Goal: Task Accomplishment & Management: Use online tool/utility

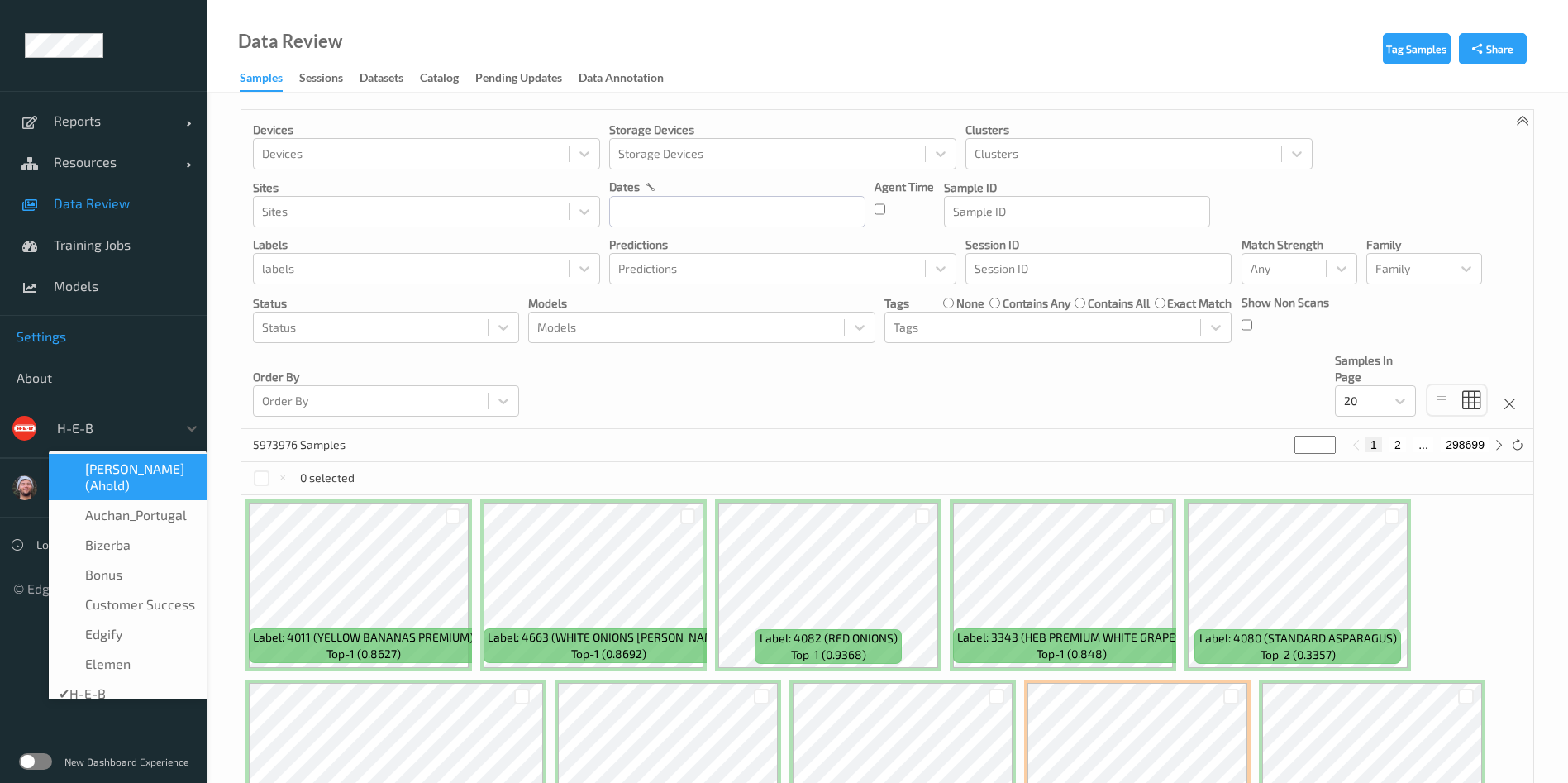
click at [105, 349] on link "Settings" at bounding box center [103, 336] width 207 height 41
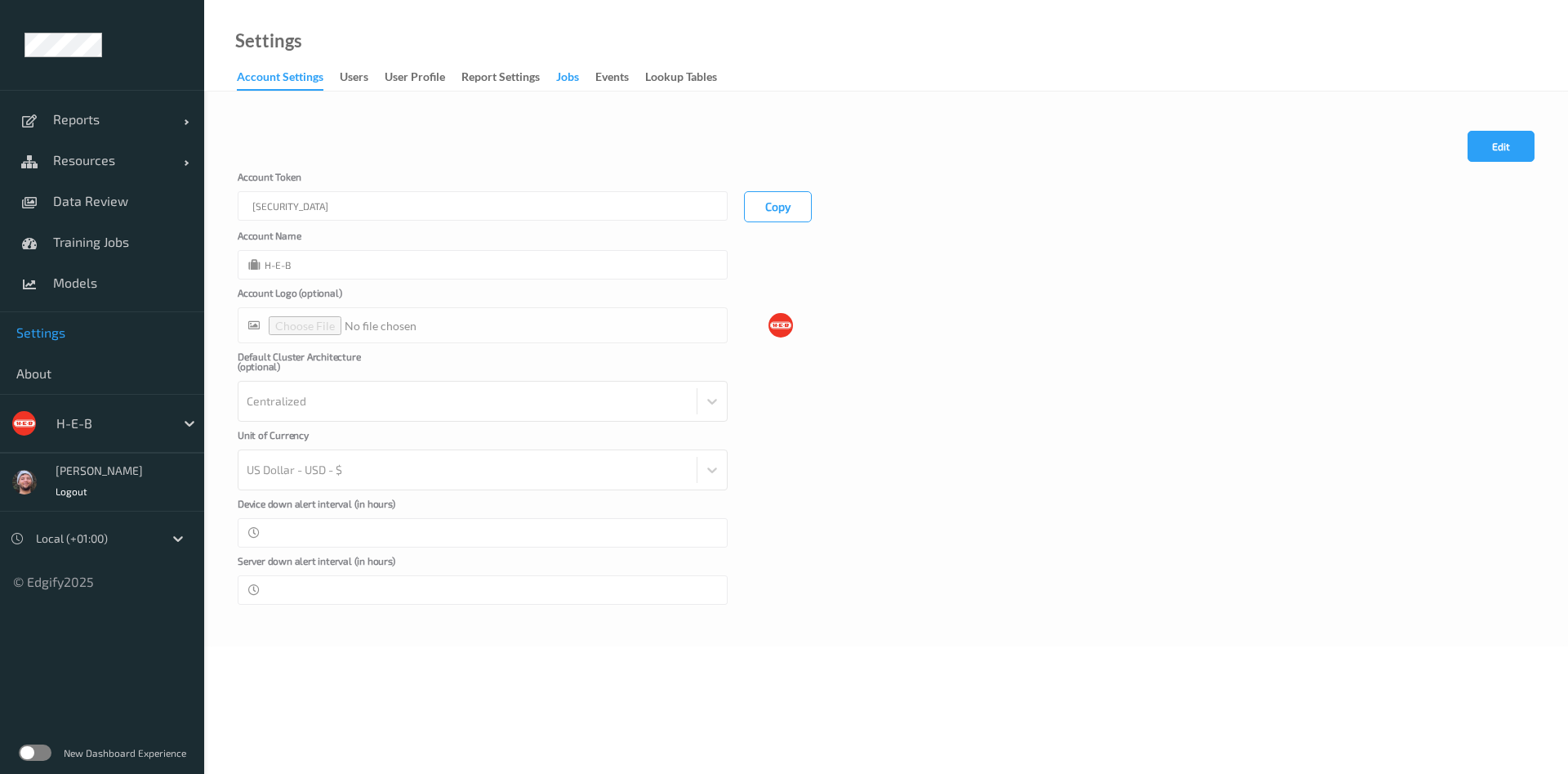
click at [570, 73] on div "Jobs" at bounding box center [568, 79] width 23 height 20
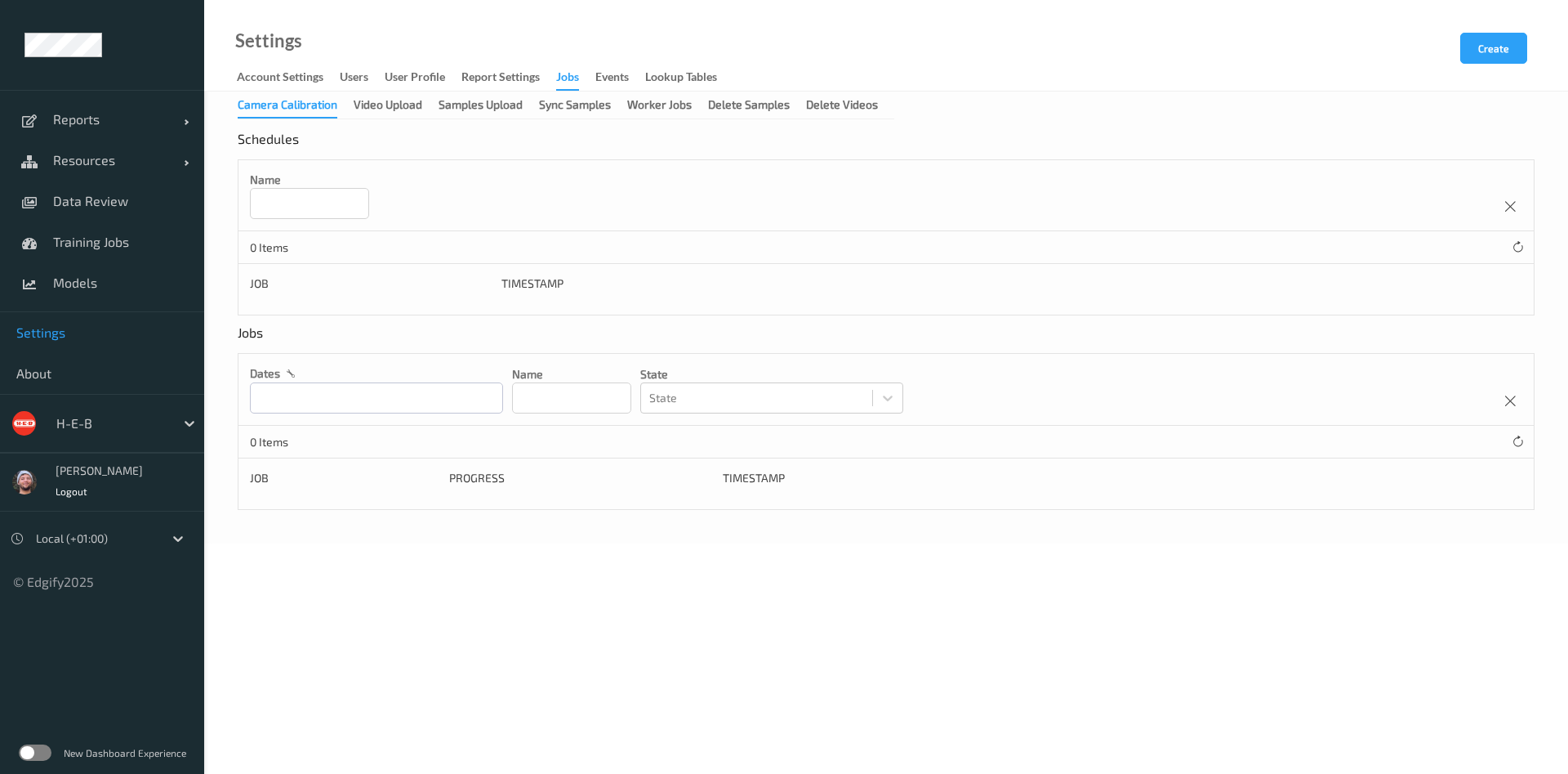
click at [506, 160] on div "Name" at bounding box center [886, 195] width 1296 height 71
click at [510, 105] on div "Samples Upload" at bounding box center [480, 106] width 84 height 20
click at [677, 171] on div "Name" at bounding box center [886, 195] width 1296 height 71
click at [1511, 45] on button "Create" at bounding box center [1494, 48] width 67 height 31
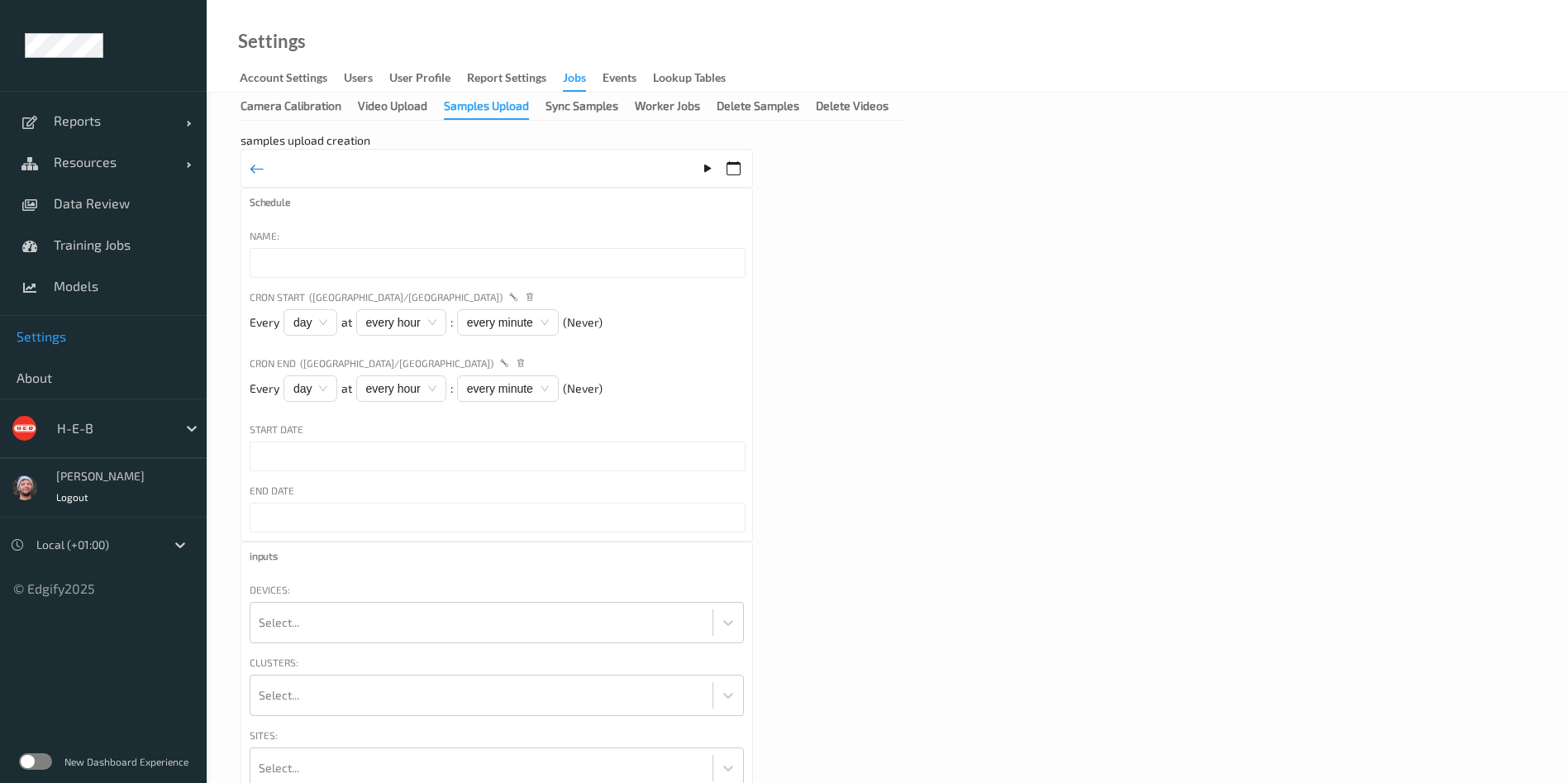
click at [255, 165] on icon at bounding box center [257, 168] width 15 height 18
